Goal: Information Seeking & Learning: Learn about a topic

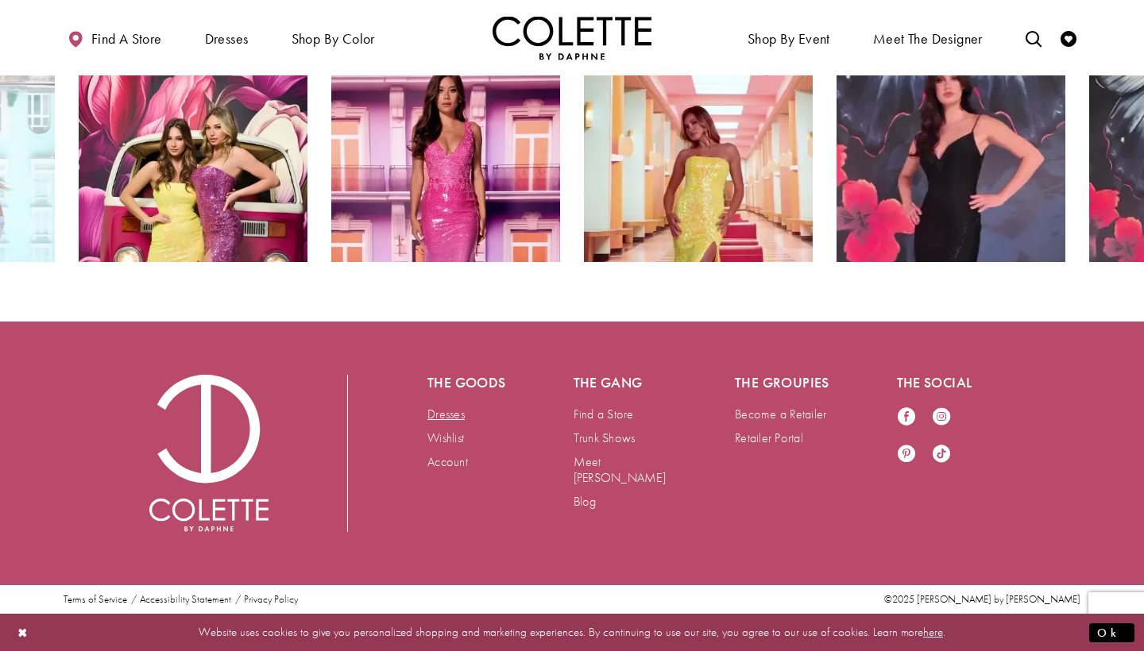
scroll to position [2904, 0]
click at [447, 416] on link "Dresses" at bounding box center [445, 414] width 37 height 17
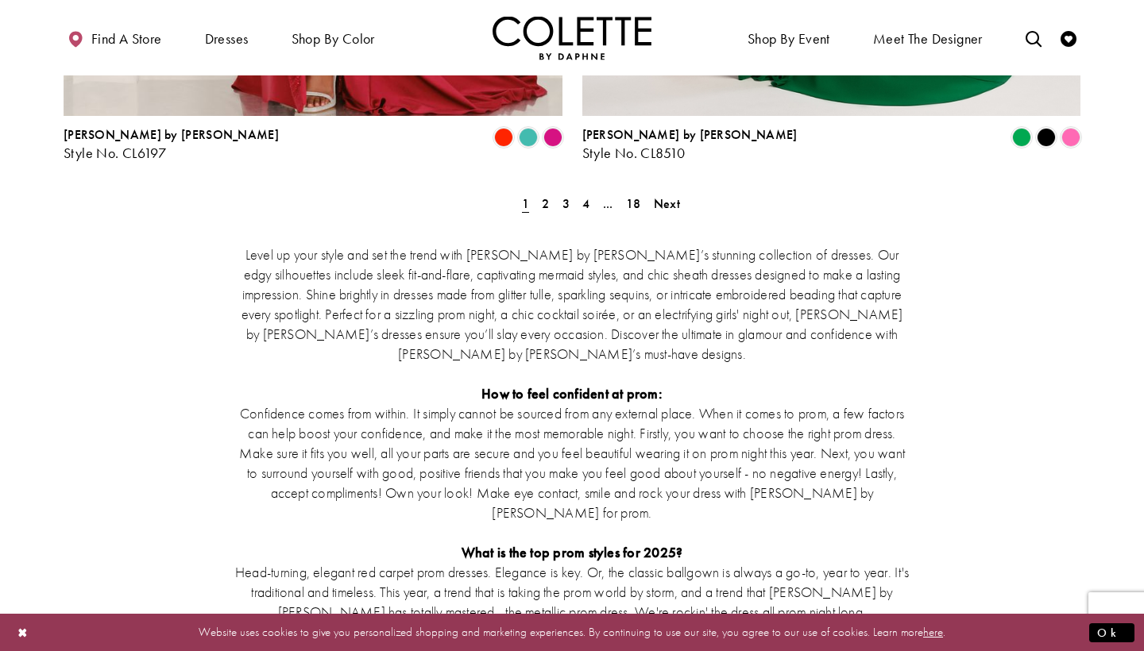
scroll to position [3128, 0]
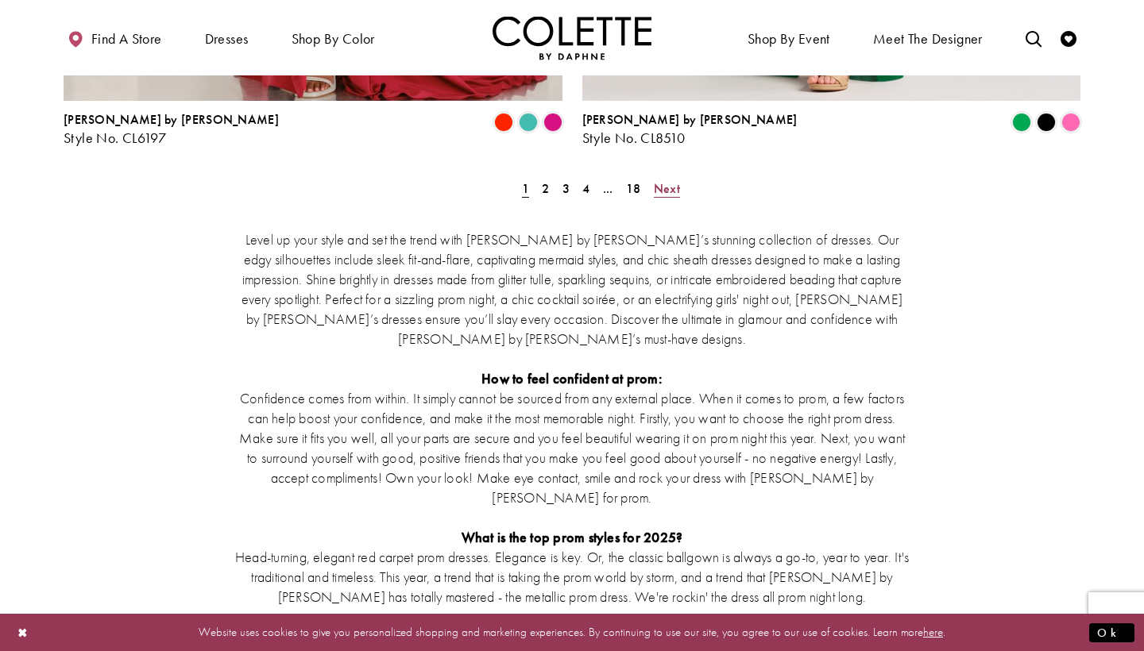
click at [670, 180] on span "Next" at bounding box center [667, 188] width 26 height 17
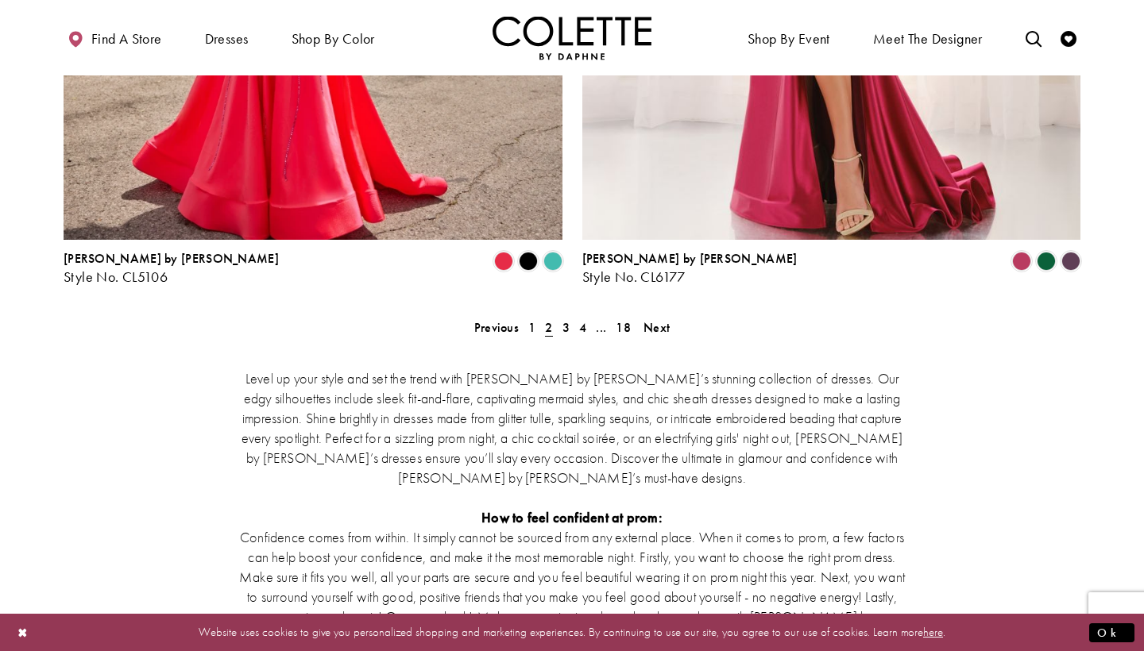
scroll to position [2992, 0]
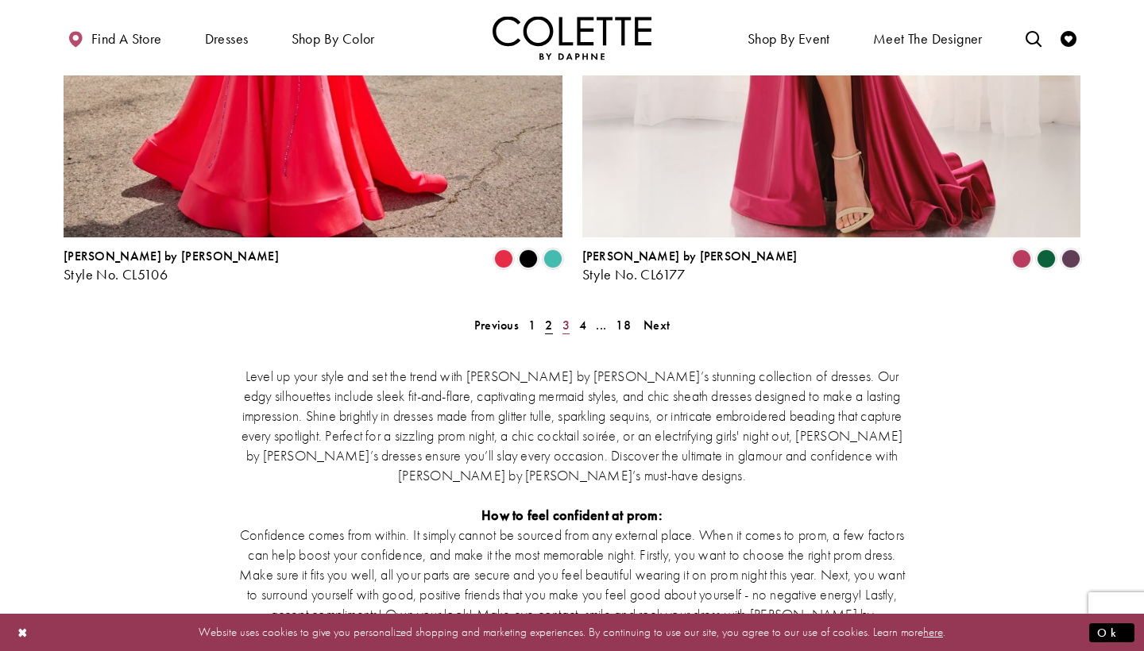
click at [562, 317] on span "3" at bounding box center [565, 325] width 7 height 17
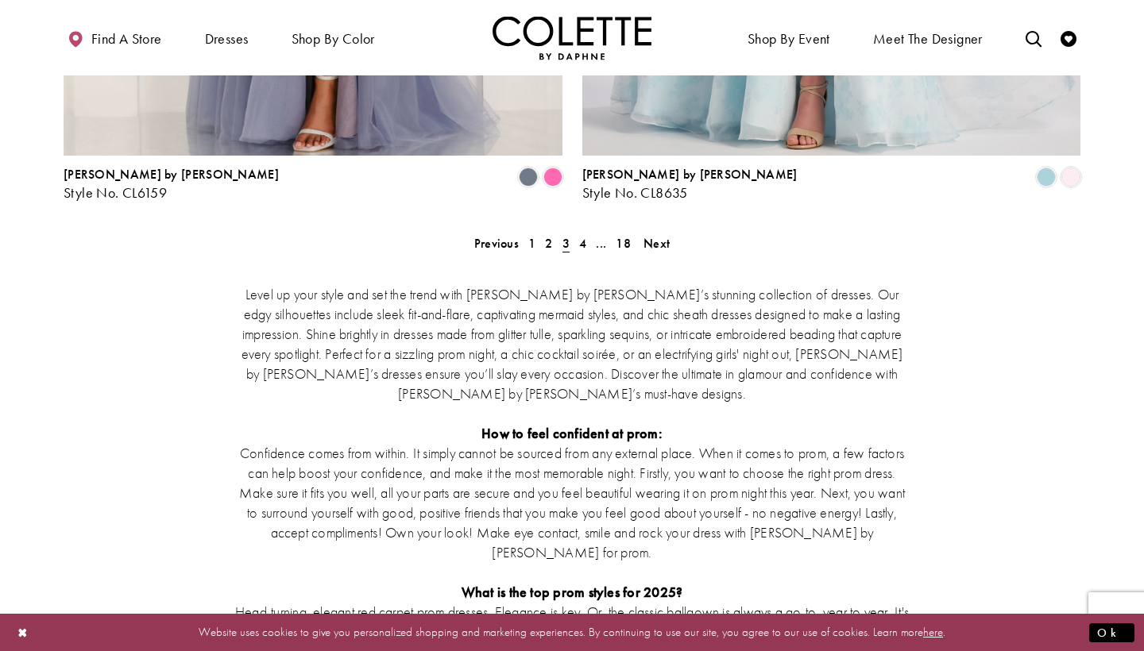
scroll to position [3079, 0]
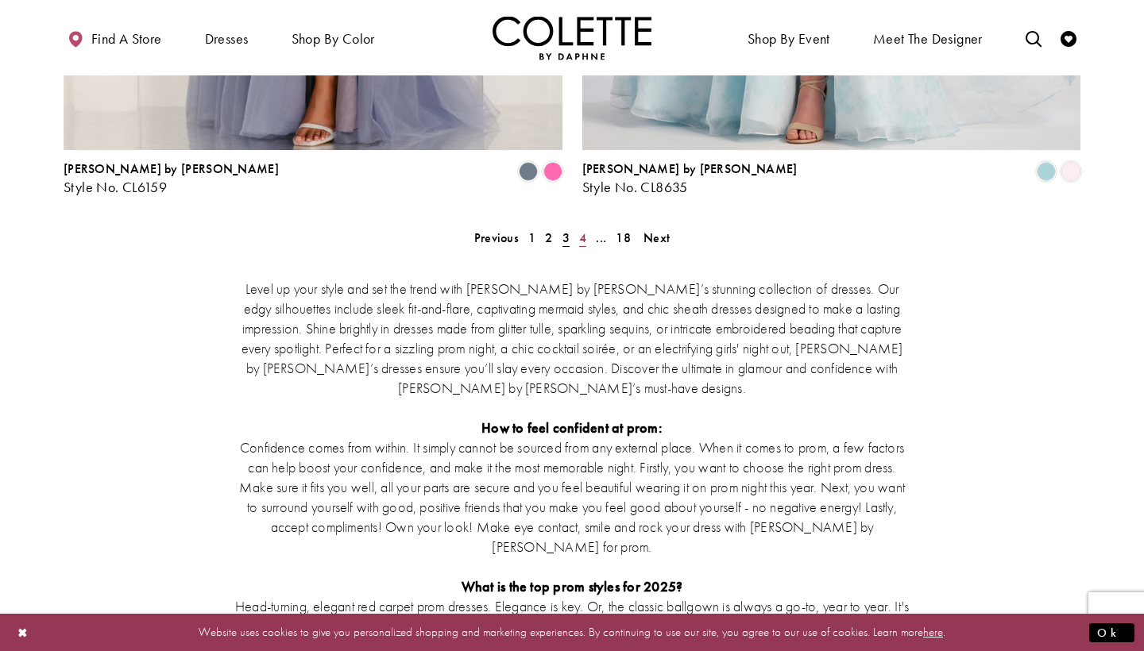
click at [582, 230] on span "4" at bounding box center [582, 238] width 7 height 17
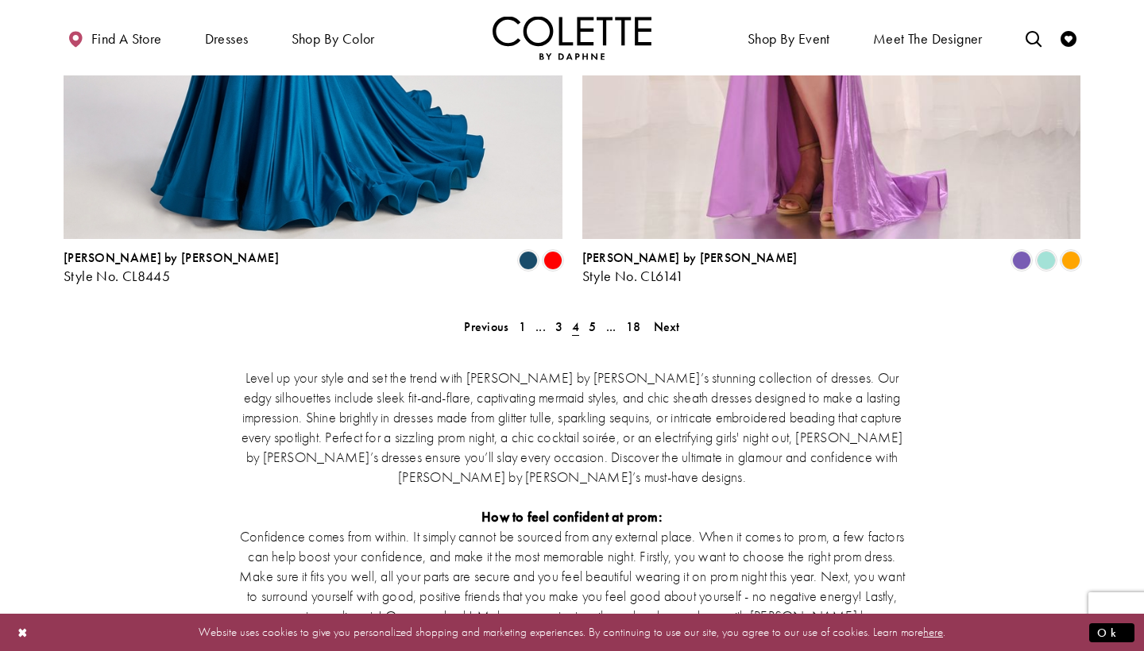
scroll to position [2992, 0]
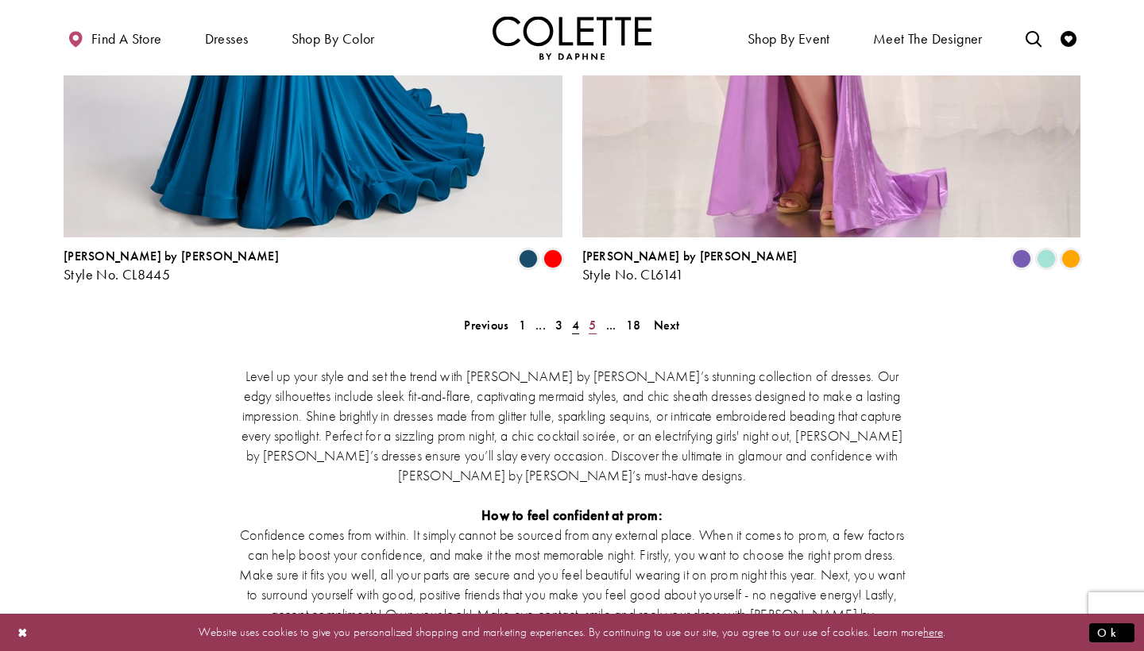
click at [590, 317] on span "5" at bounding box center [592, 325] width 7 height 17
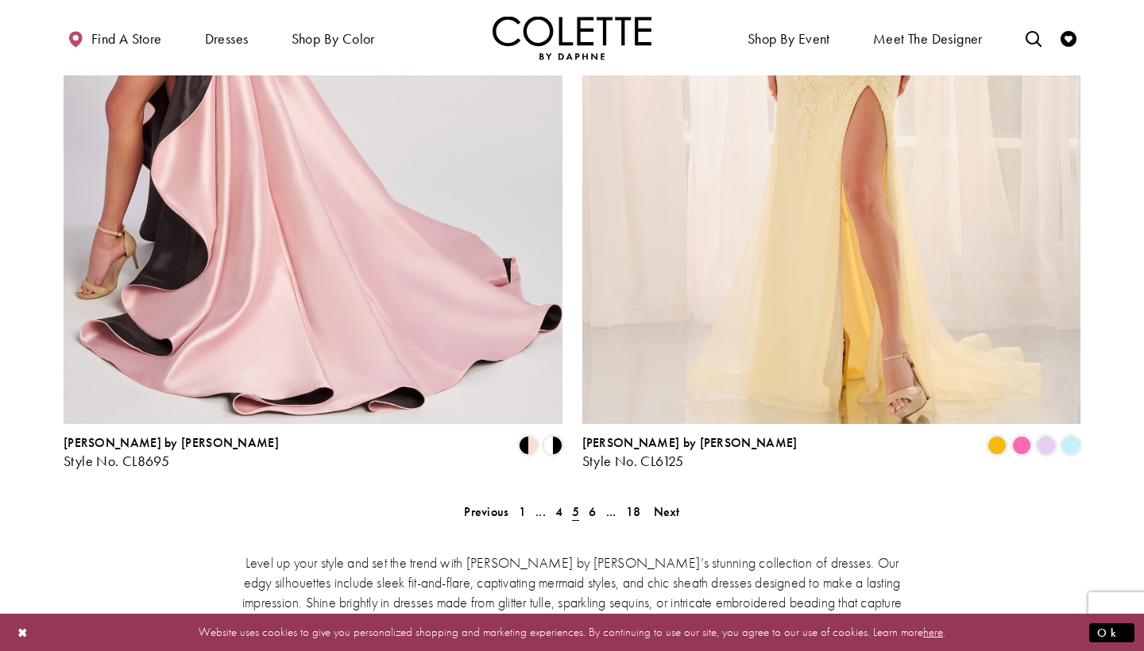
scroll to position [2824, 0]
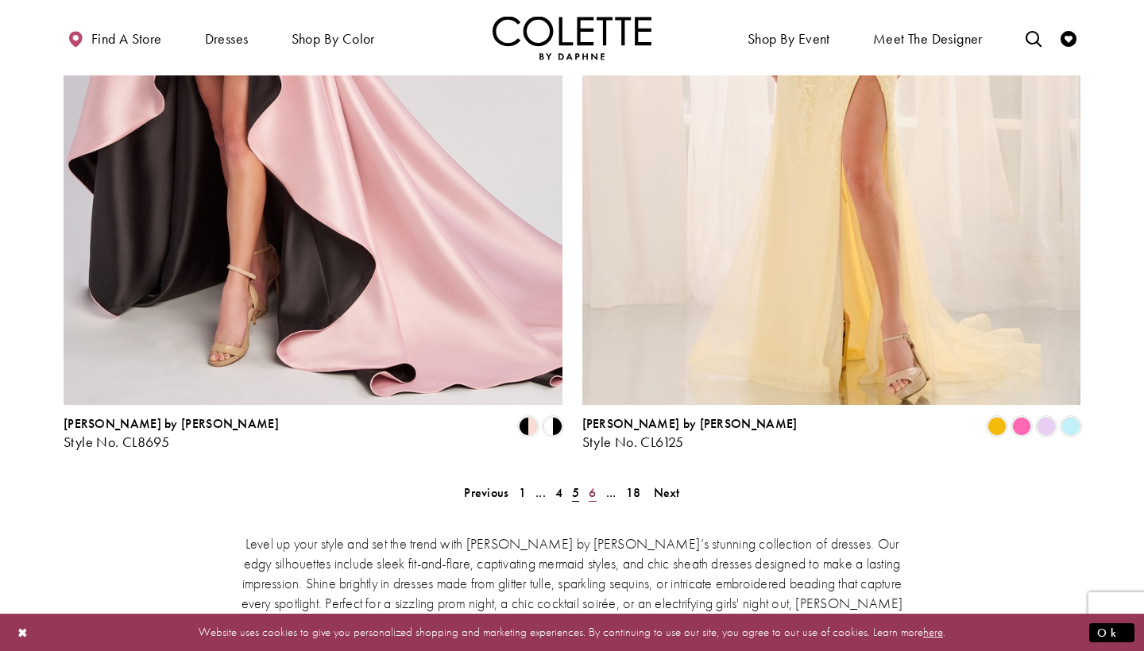
click at [586, 481] on link "6" at bounding box center [592, 492] width 17 height 23
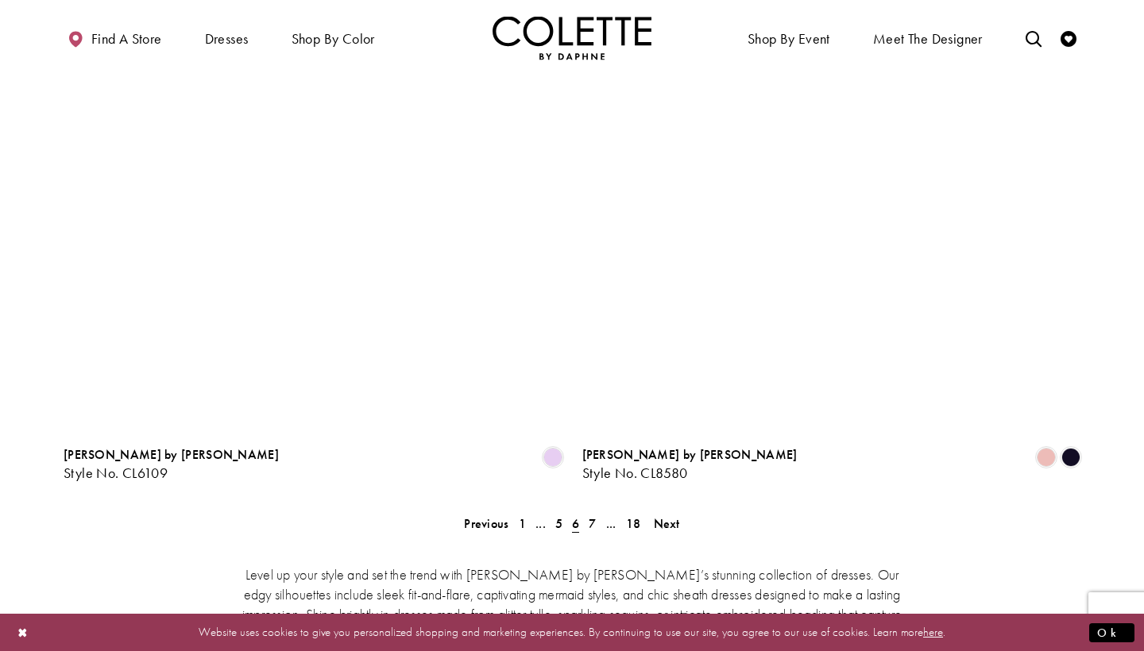
scroll to position [2907, 0]
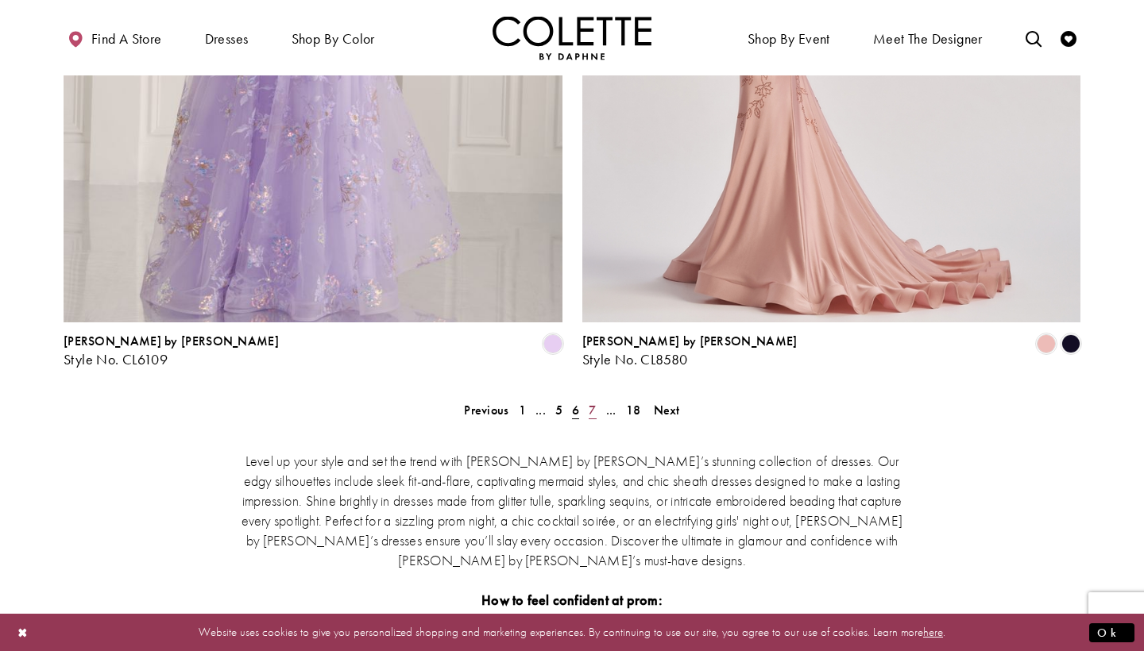
click at [592, 402] on span "7" at bounding box center [592, 410] width 7 height 17
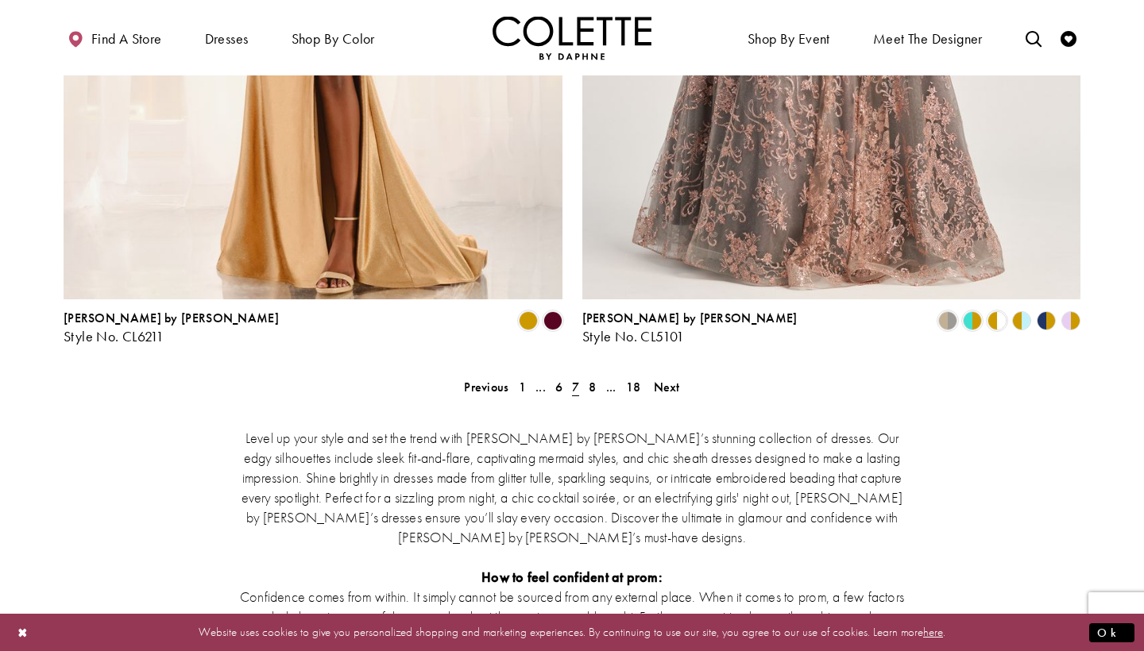
scroll to position [3051, 0]
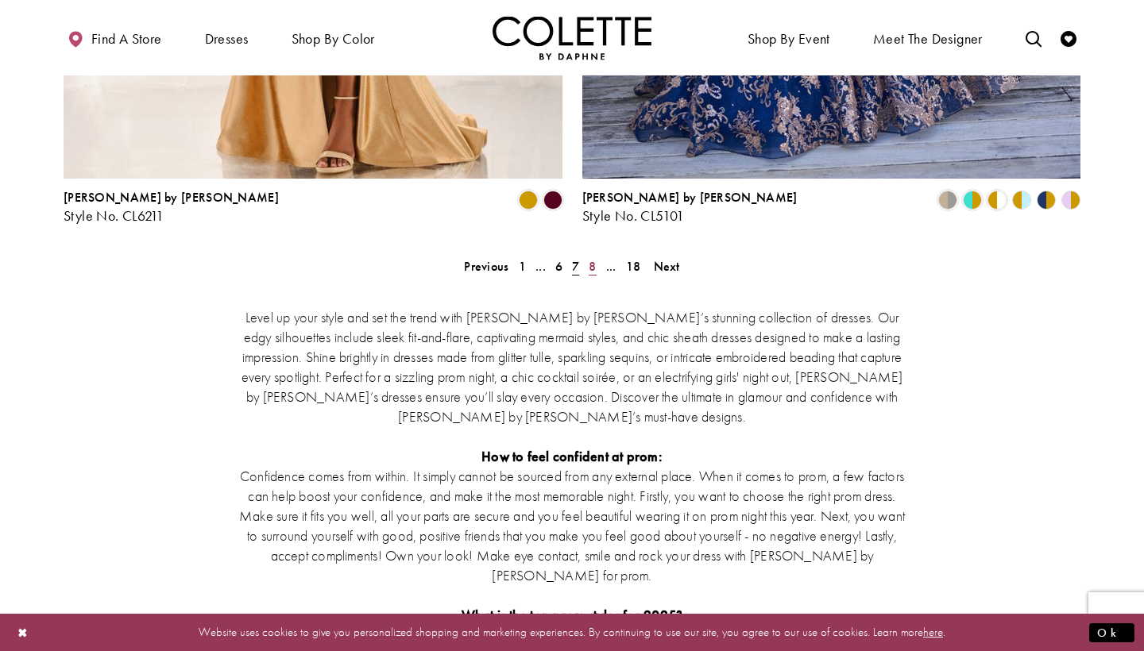
click at [590, 258] on span "8" at bounding box center [592, 266] width 7 height 17
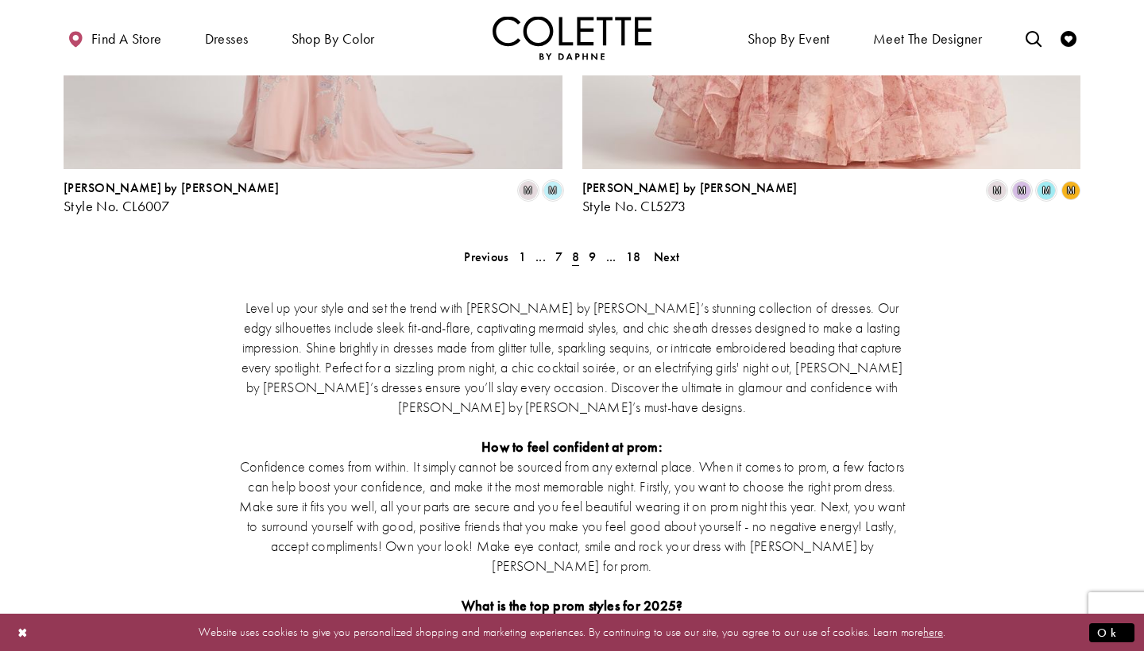
scroll to position [3112, 0]
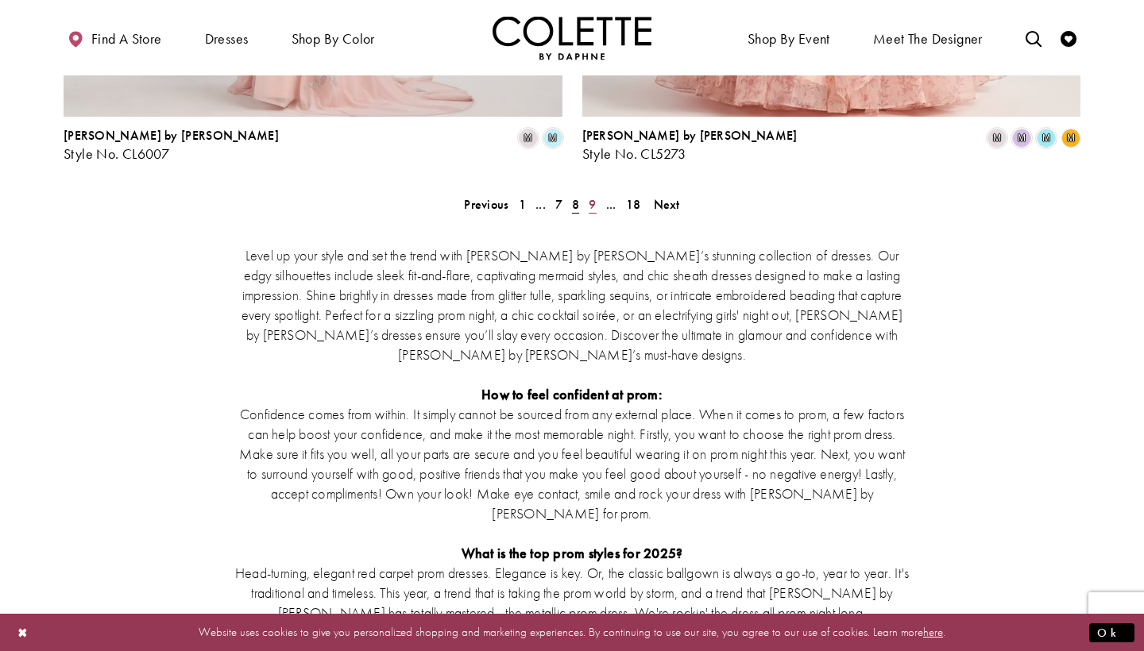
click at [590, 196] on span "9" at bounding box center [592, 204] width 7 height 17
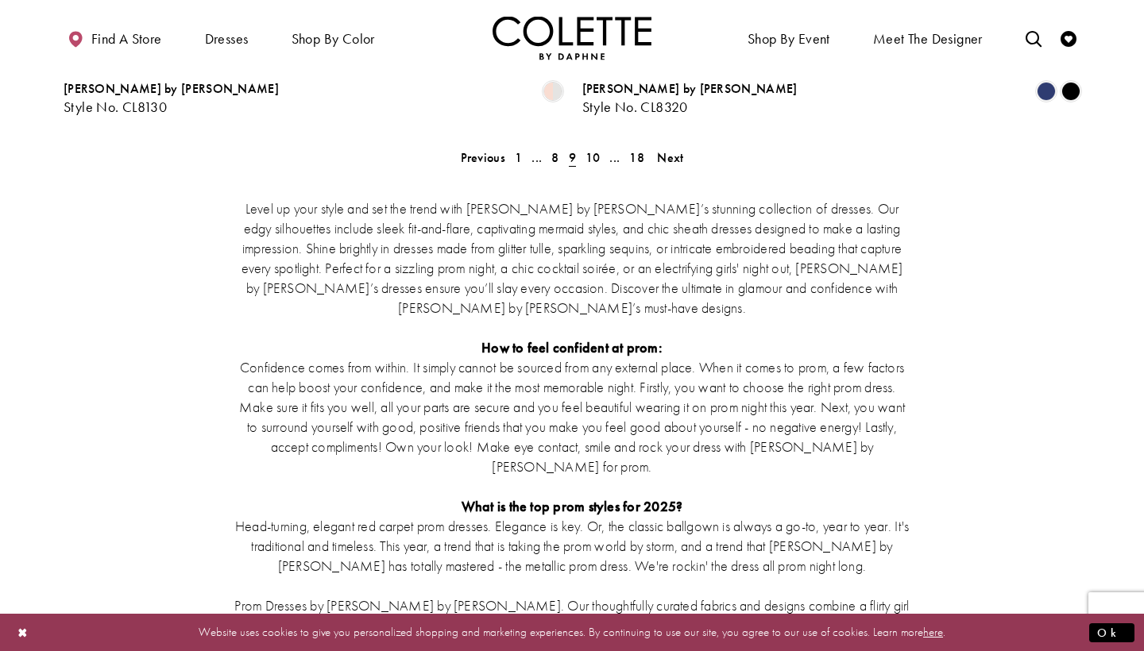
scroll to position [2751, 0]
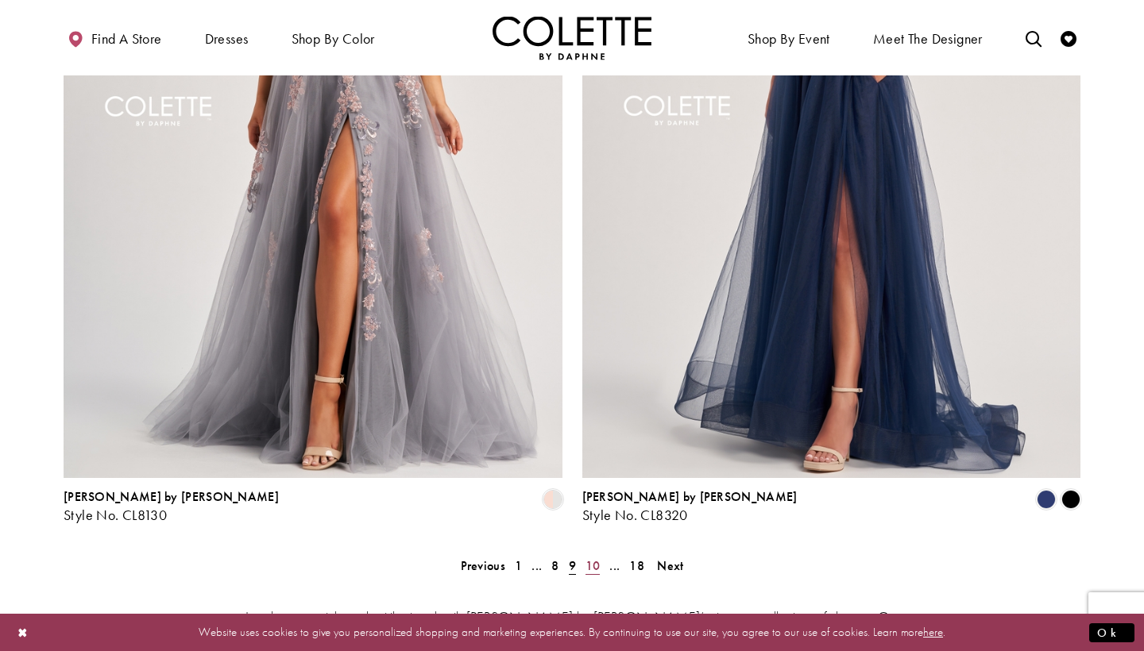
click at [592, 558] on span "10" at bounding box center [592, 566] width 15 height 17
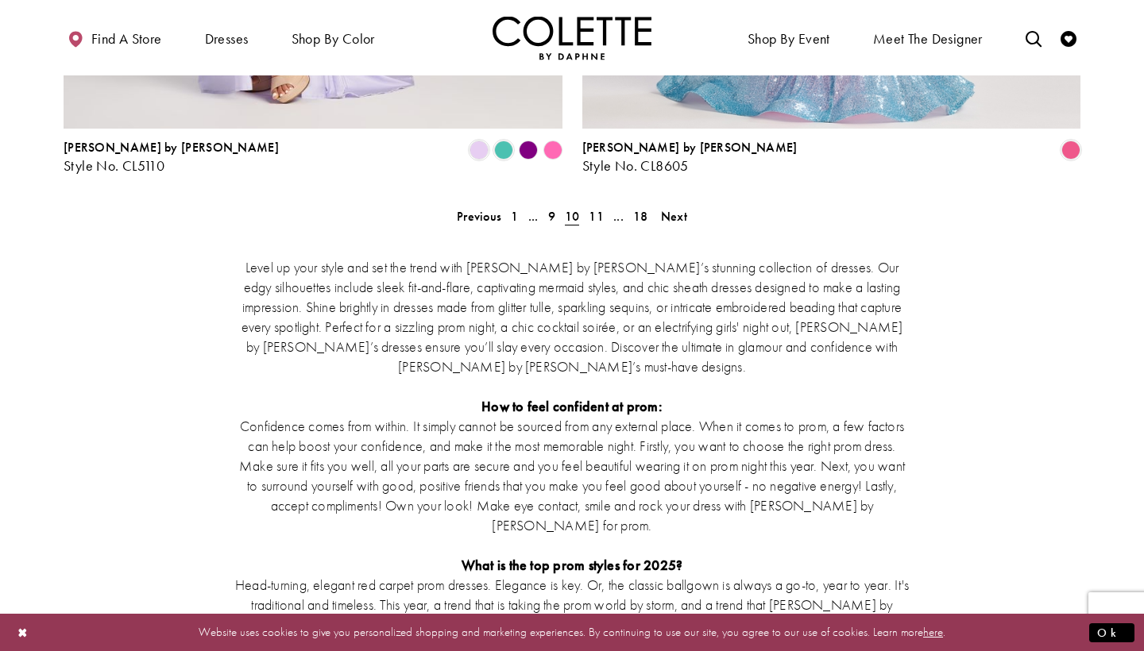
scroll to position [3105, 0]
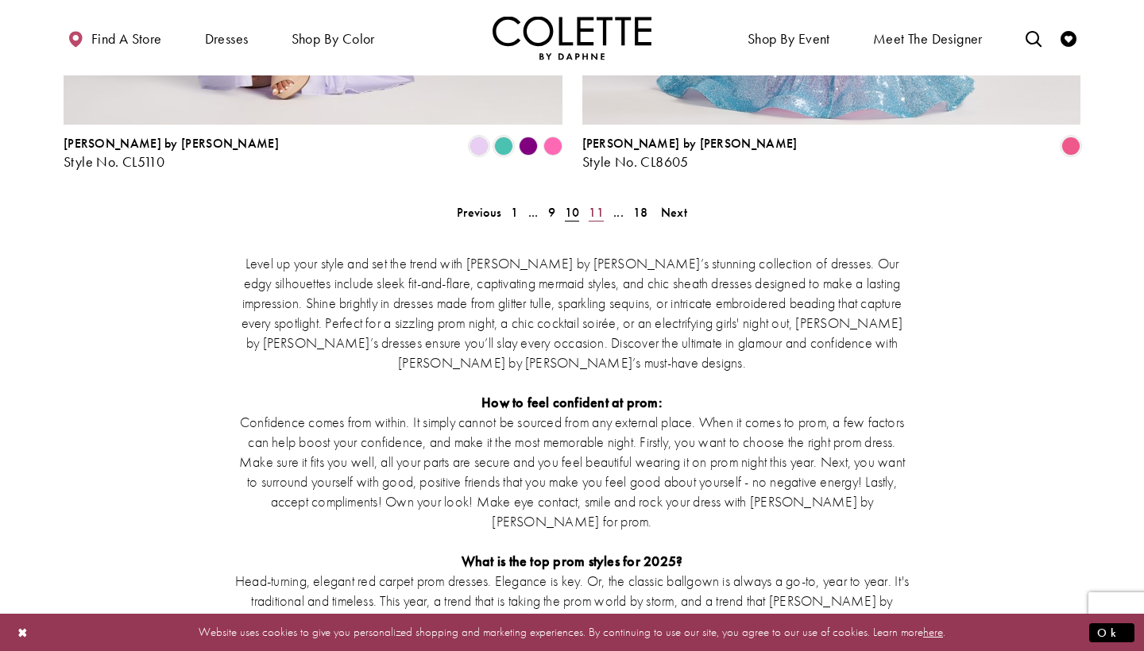
click at [593, 201] on link "11" at bounding box center [596, 212] width 25 height 23
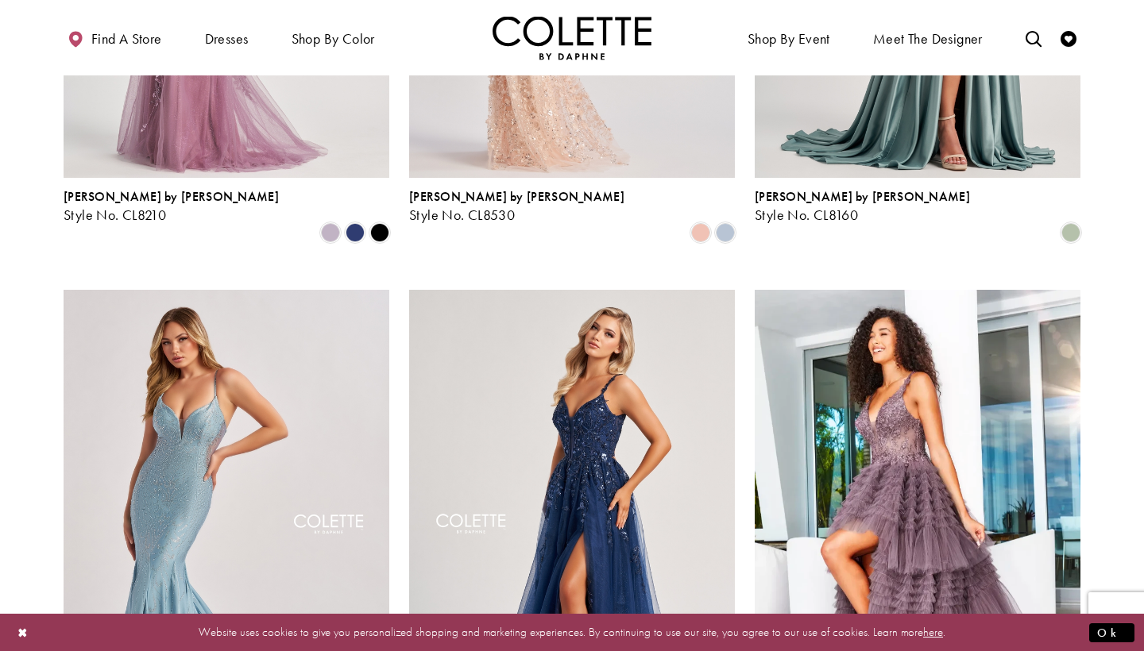
scroll to position [271, 0]
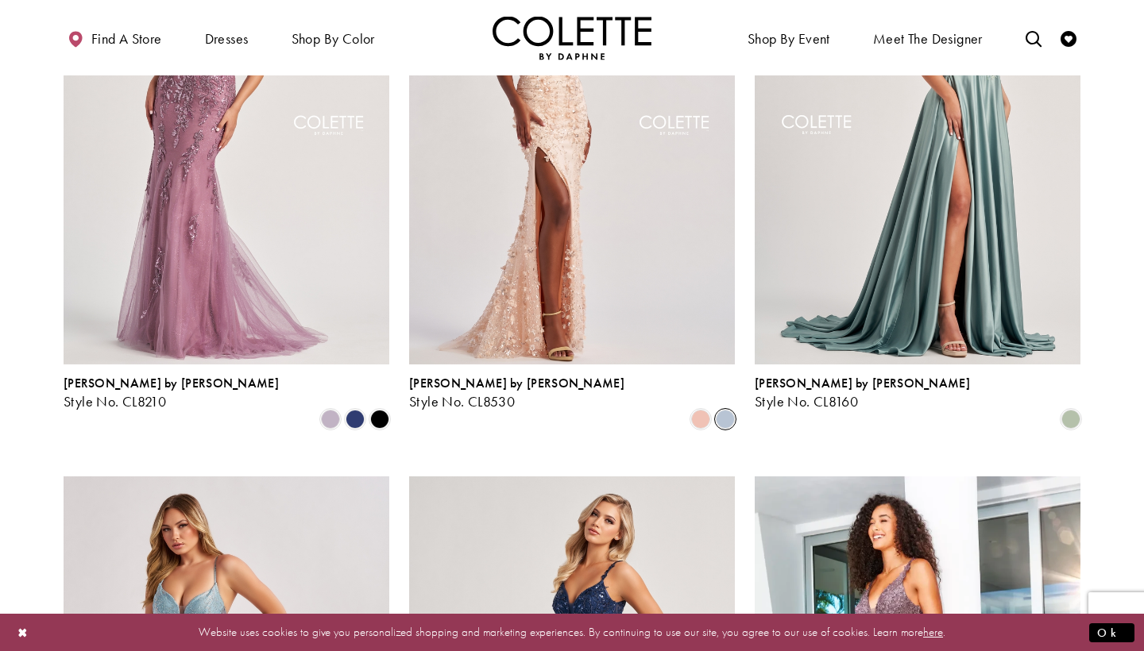
click at [721, 410] on span "Product List" at bounding box center [725, 419] width 19 height 19
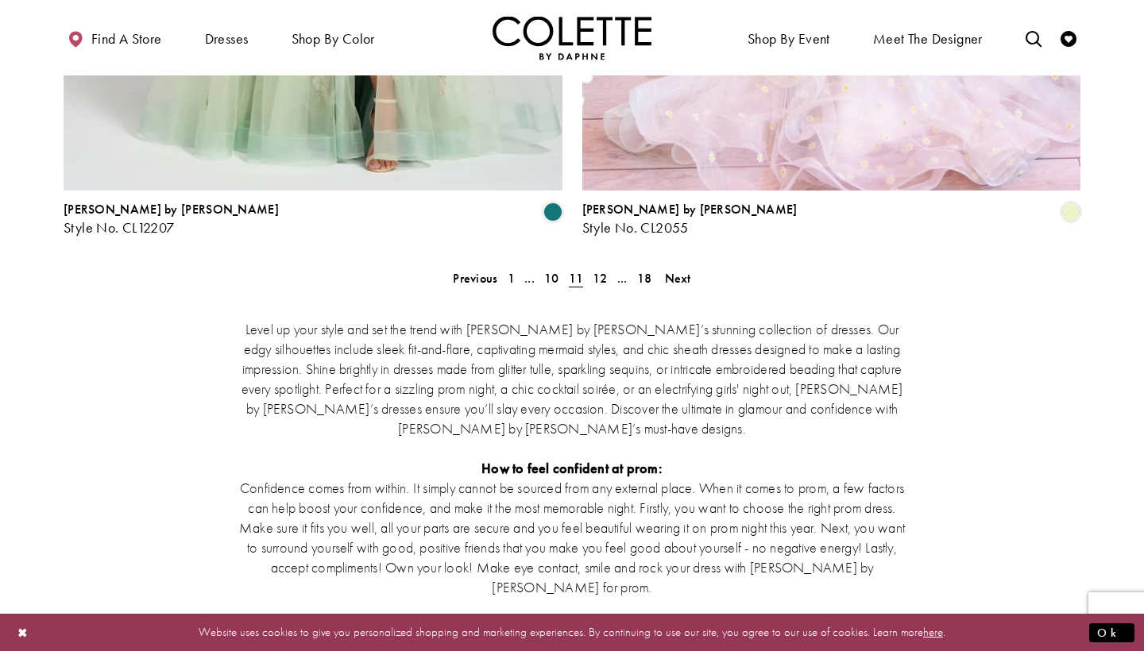
scroll to position [3126, 0]
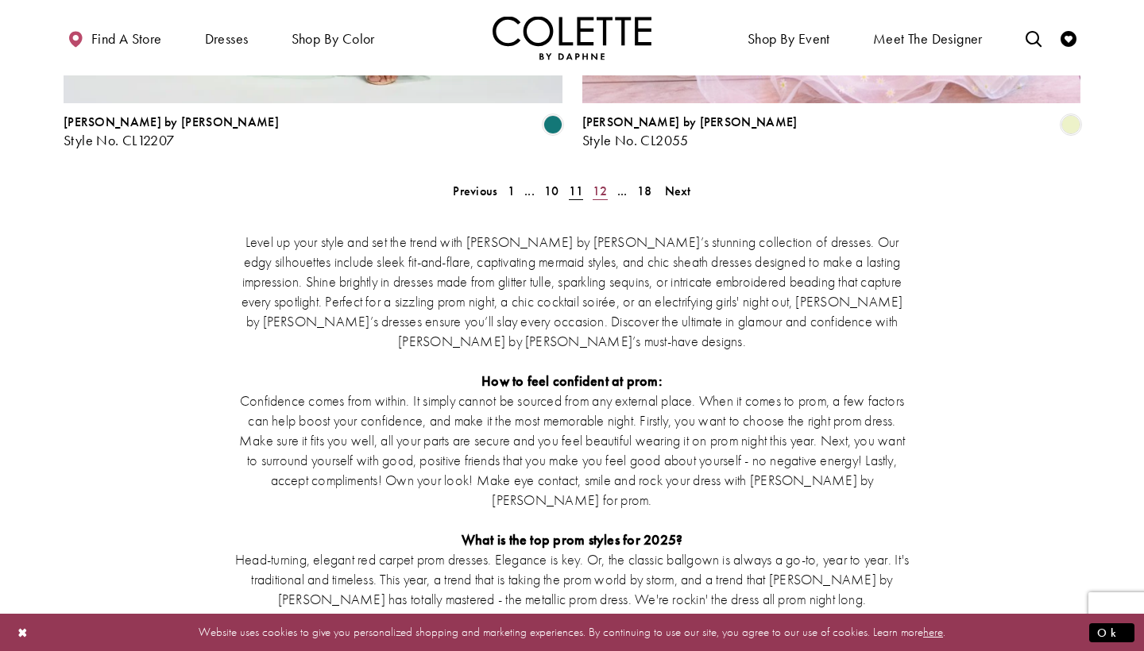
click at [600, 183] on span "12" at bounding box center [599, 191] width 15 height 17
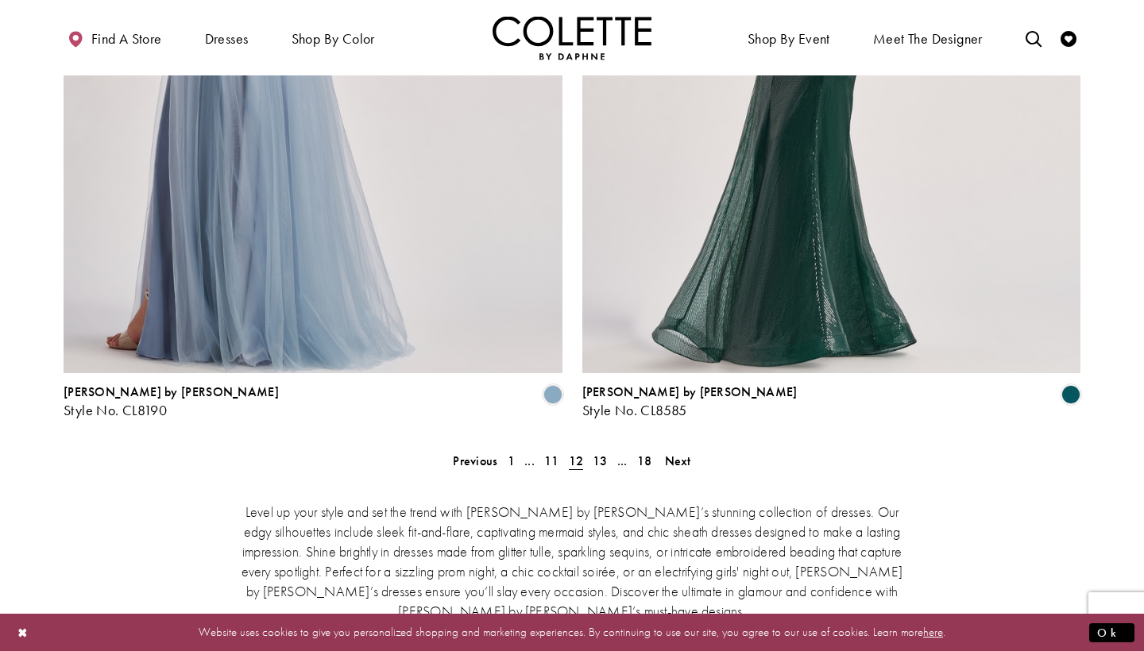
scroll to position [2878, 0]
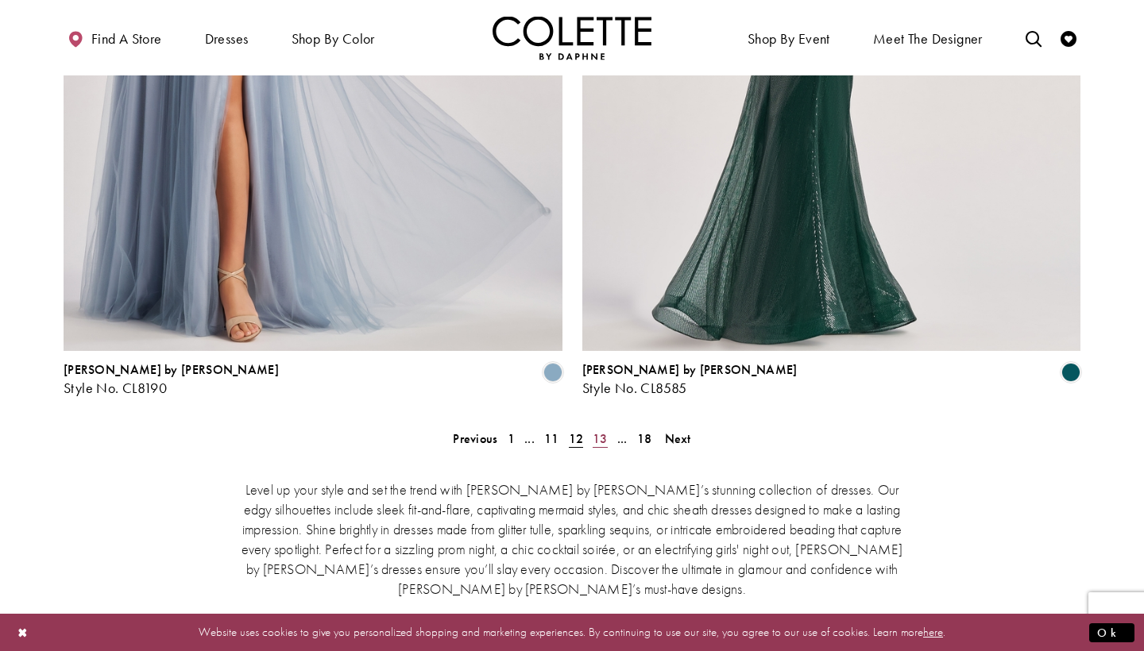
click at [600, 430] on span "13" at bounding box center [599, 438] width 15 height 17
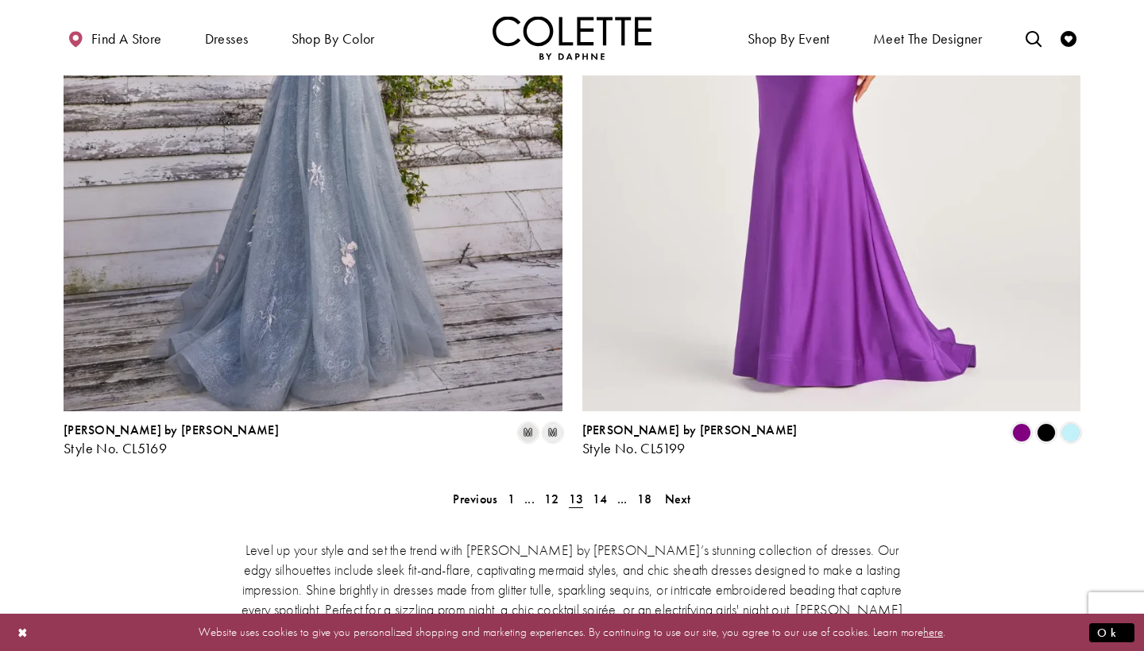
scroll to position [2832, 0]
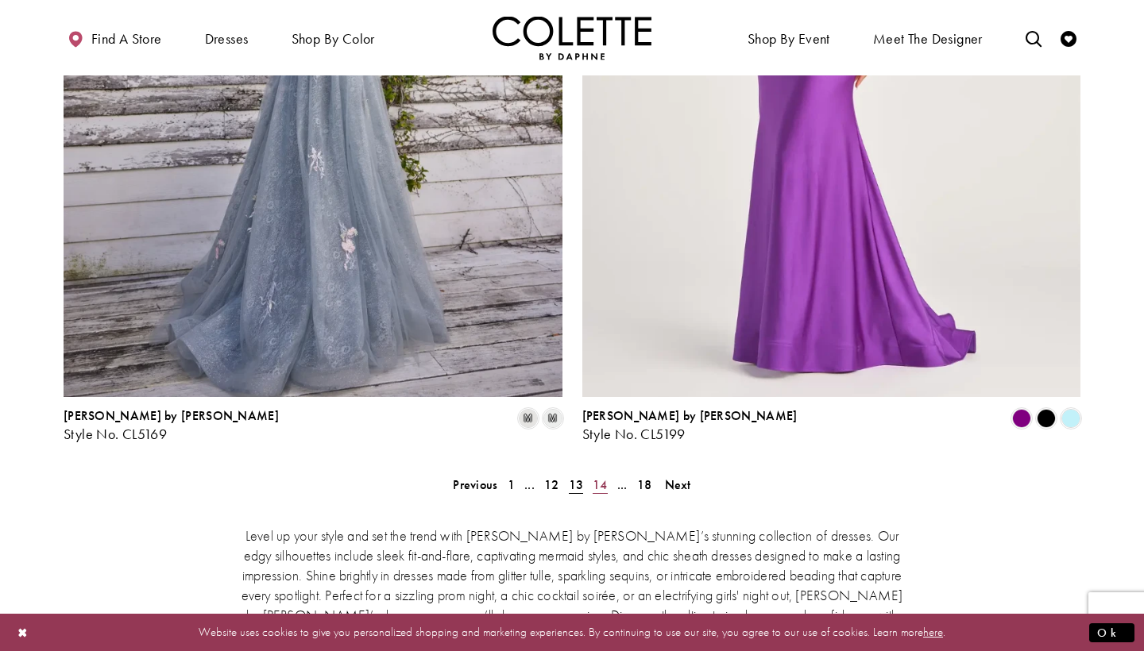
click at [604, 477] on span "14" at bounding box center [599, 485] width 15 height 17
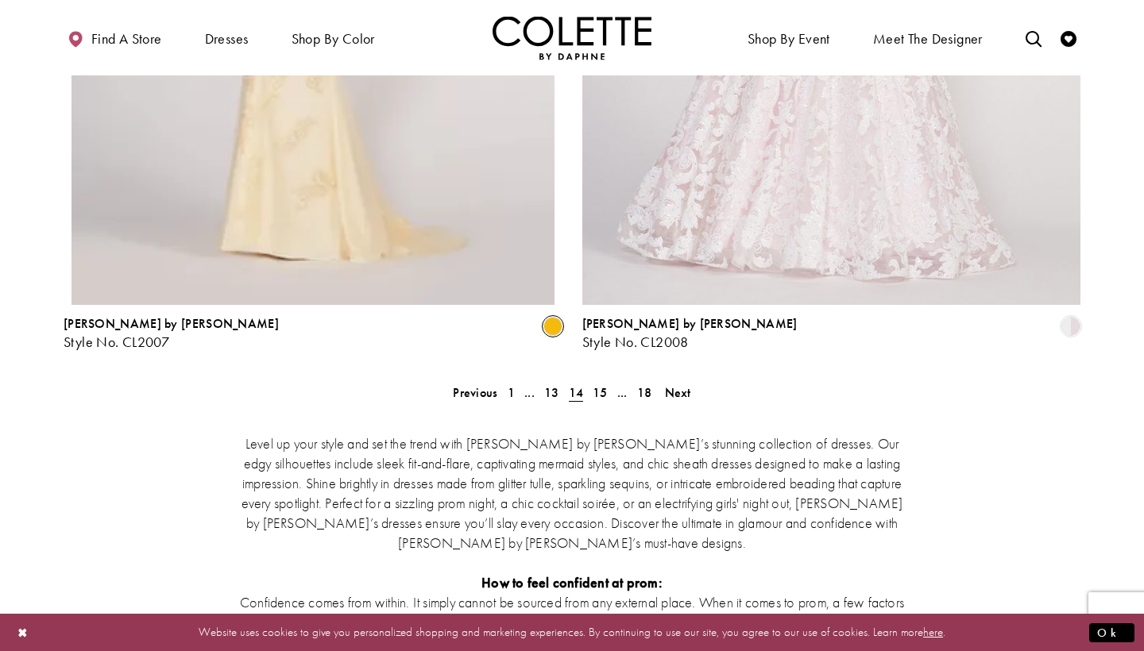
scroll to position [2965, 0]
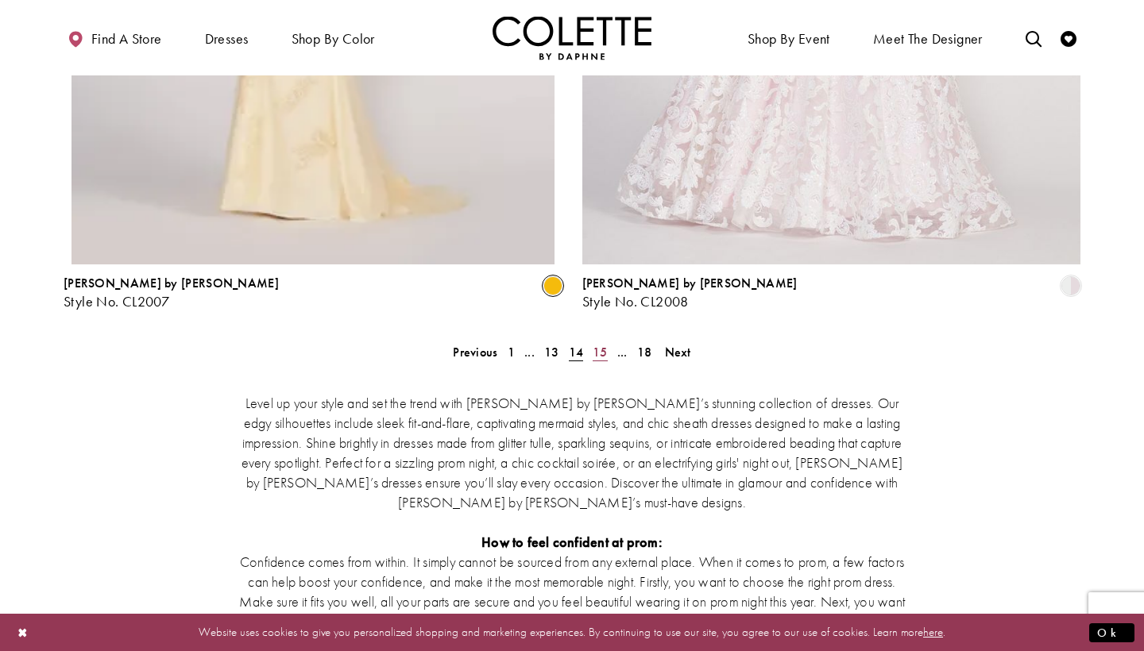
click at [608, 341] on link "15" at bounding box center [600, 352] width 25 height 23
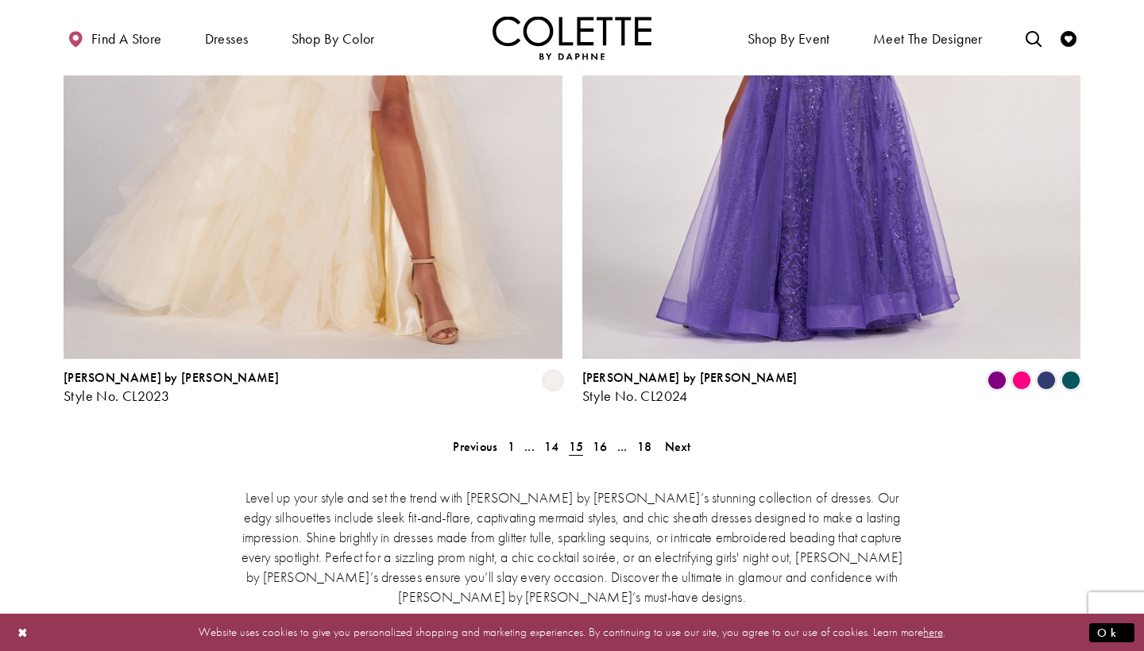
scroll to position [2949, 0]
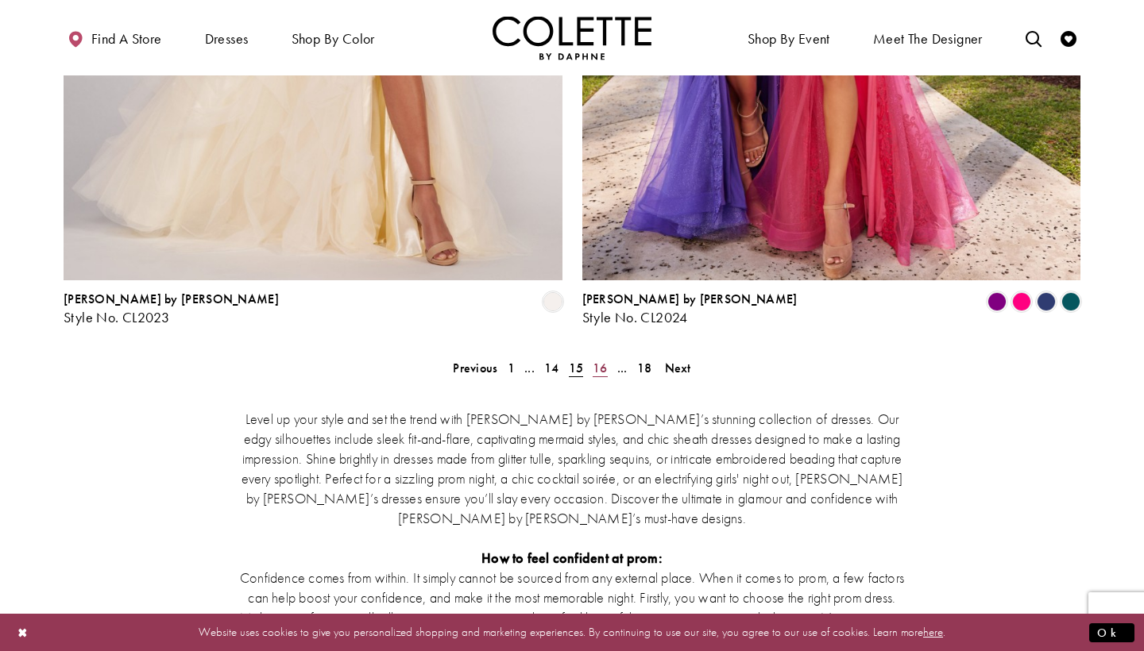
click at [604, 360] on span "16" at bounding box center [599, 368] width 15 height 17
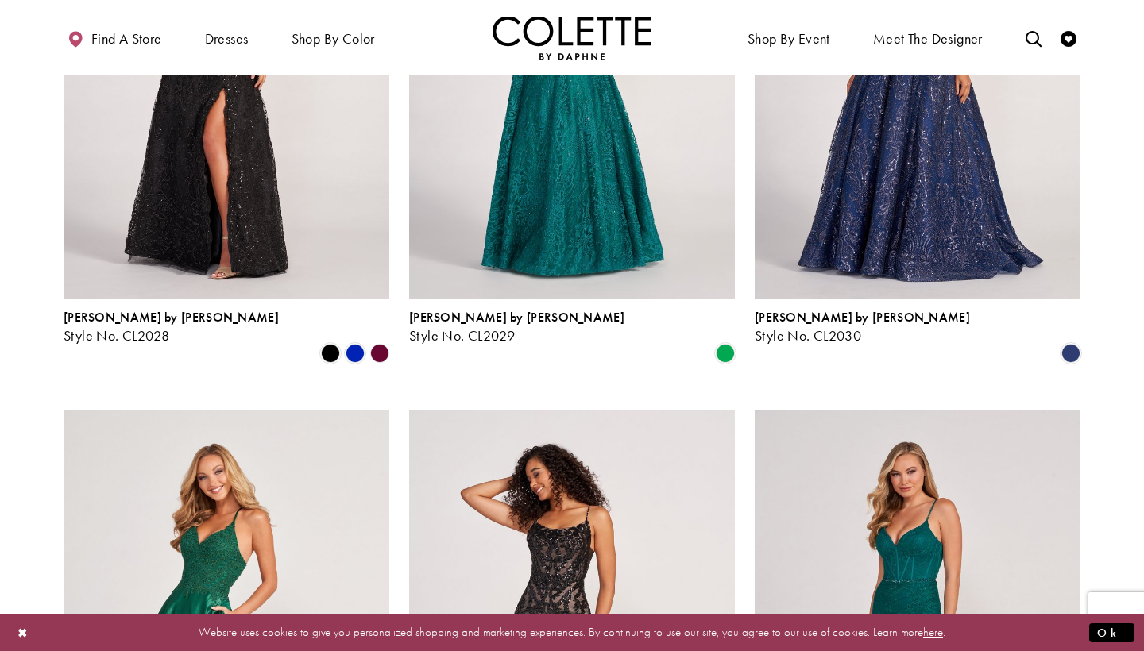
scroll to position [1272, 0]
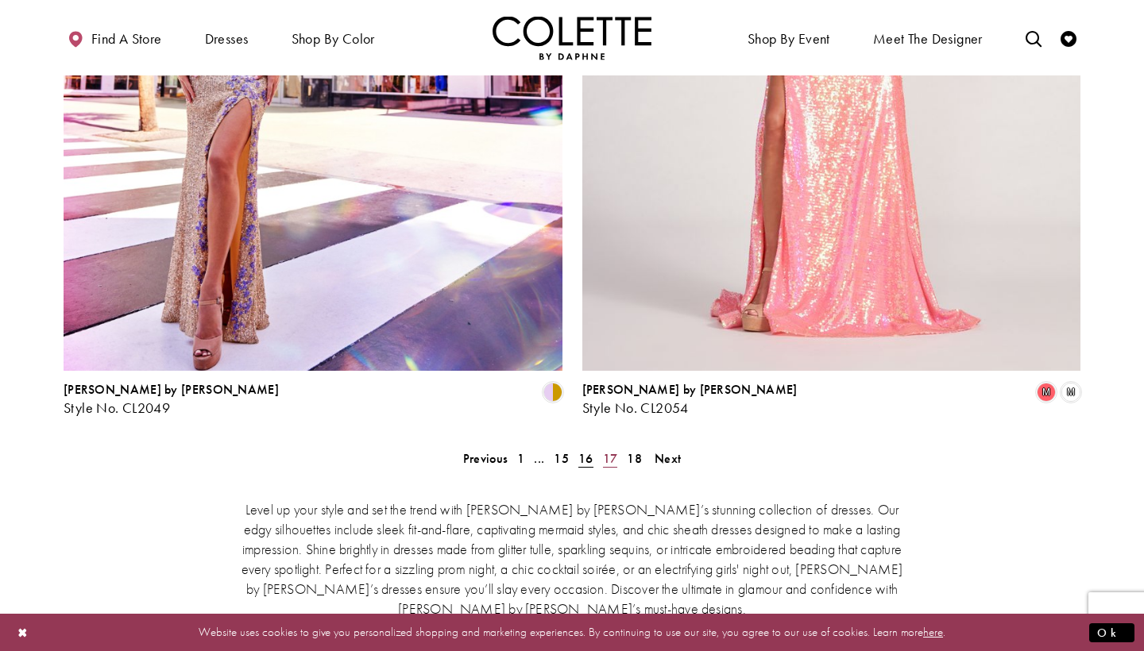
click at [608, 450] on span "17" at bounding box center [610, 458] width 15 height 17
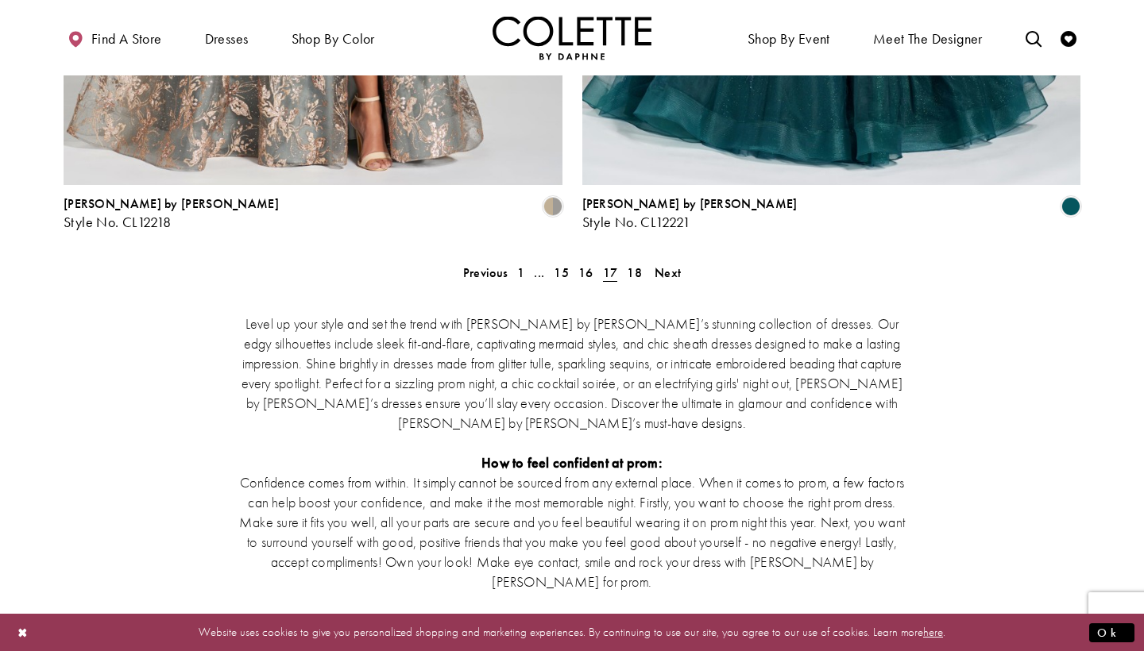
scroll to position [3100, 0]
